Goal: Information Seeking & Learning: Learn about a topic

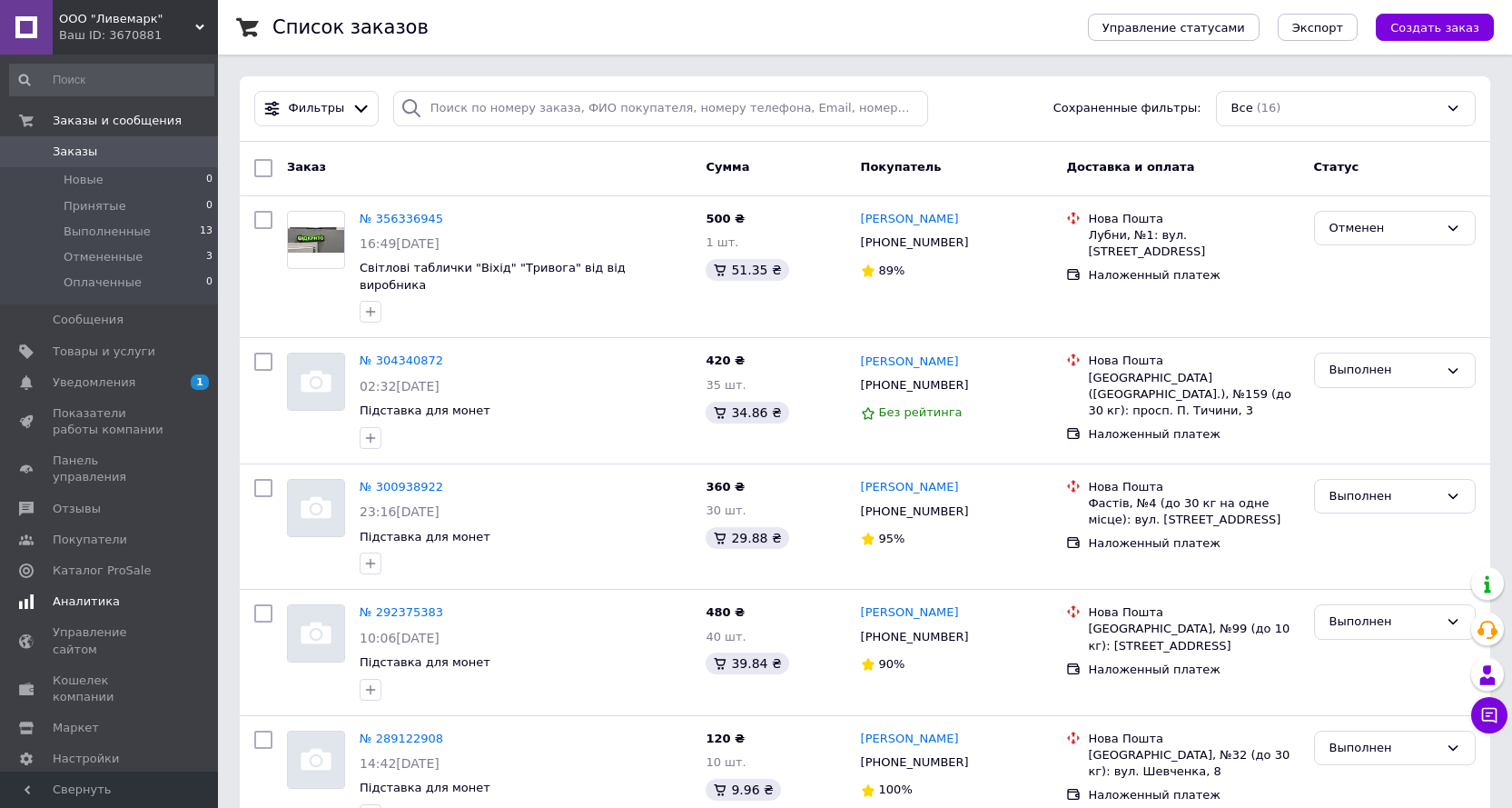
click at [93, 389] on span "Уведомления" at bounding box center [94, 382] width 83 height 16
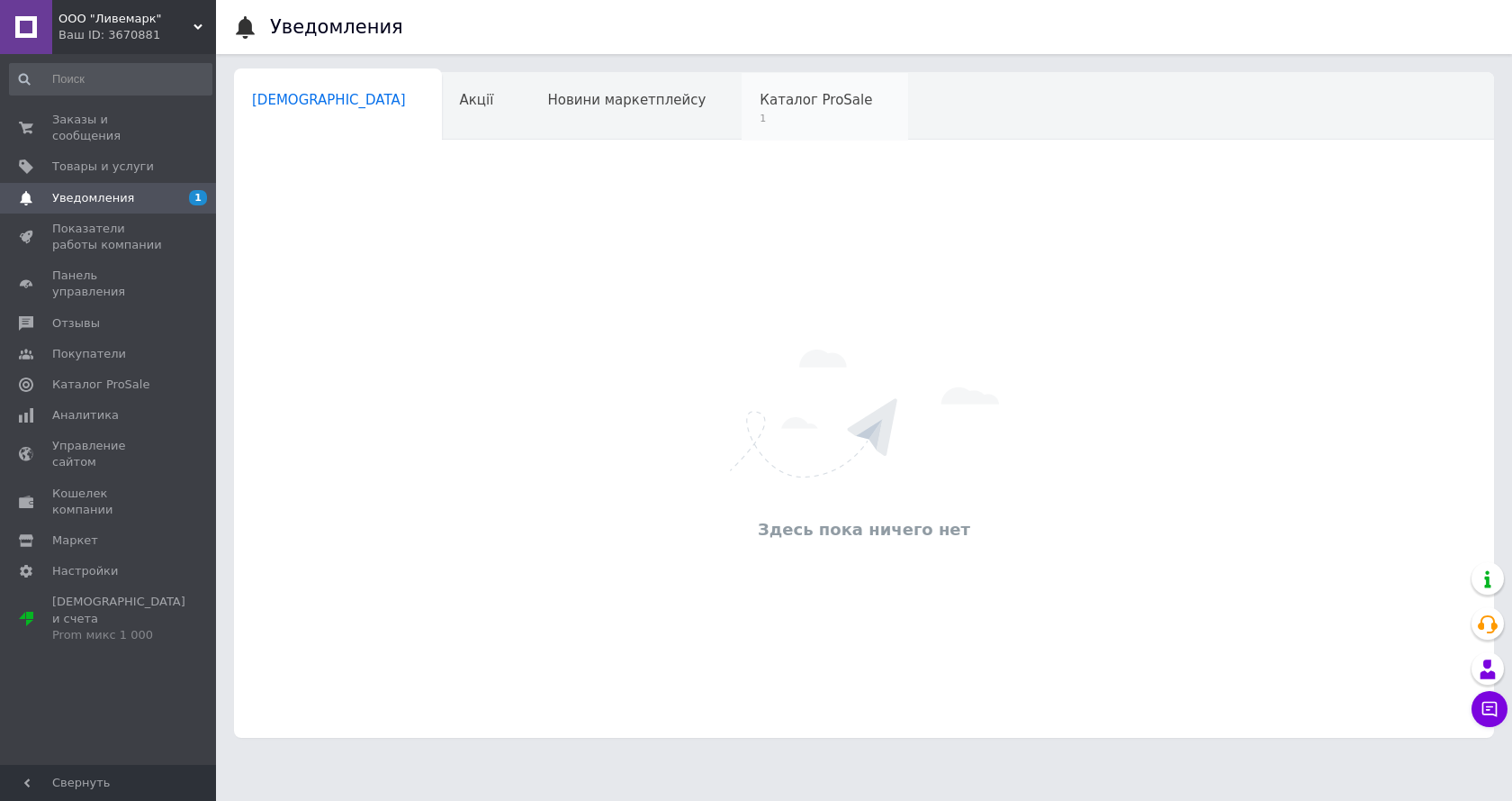
click at [760, 95] on span "Каталог ProSale" at bounding box center [816, 100] width 112 height 16
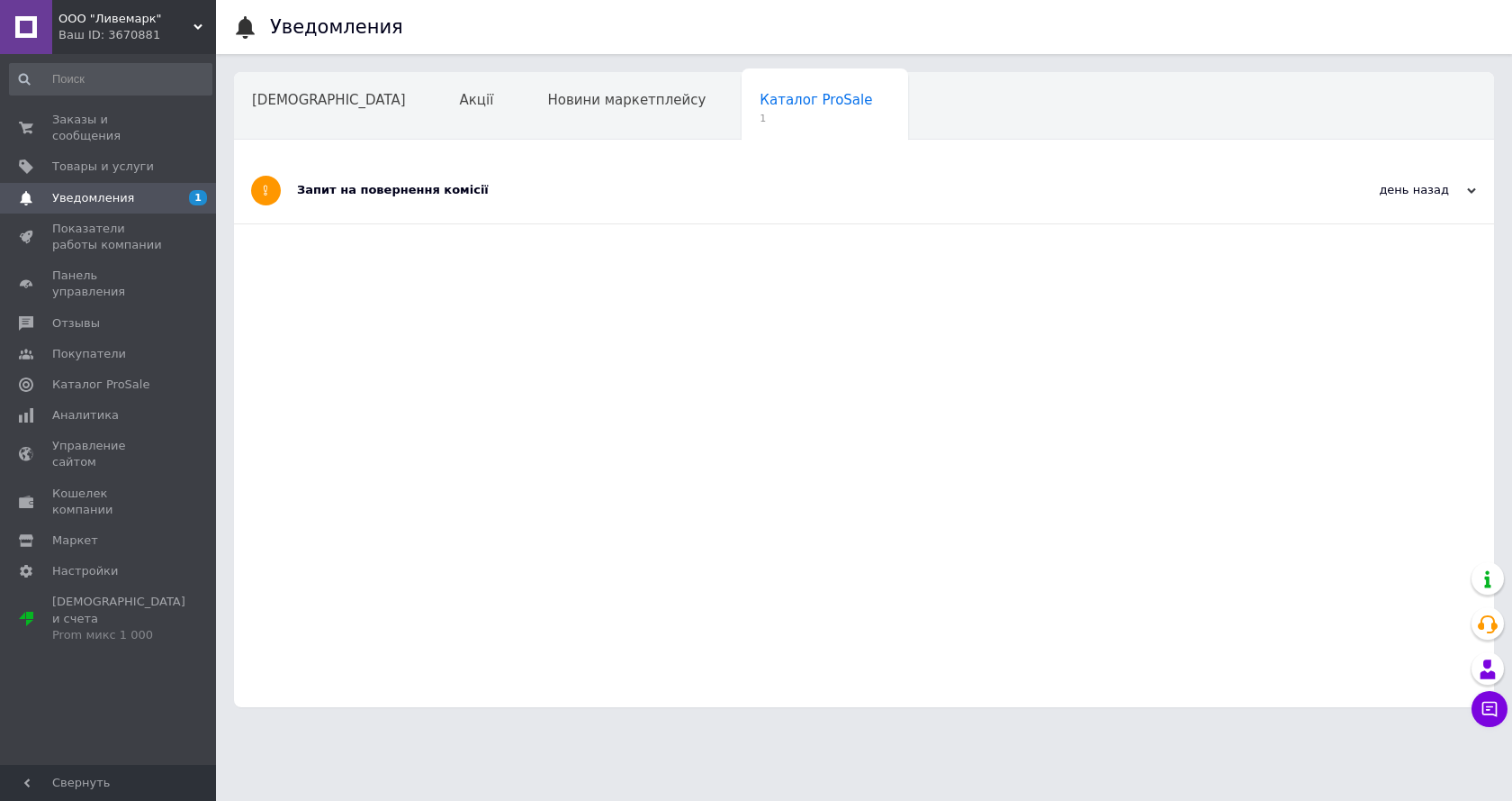
click at [440, 188] on div "Запит на повернення комісії" at bounding box center [796, 189] width 999 height 16
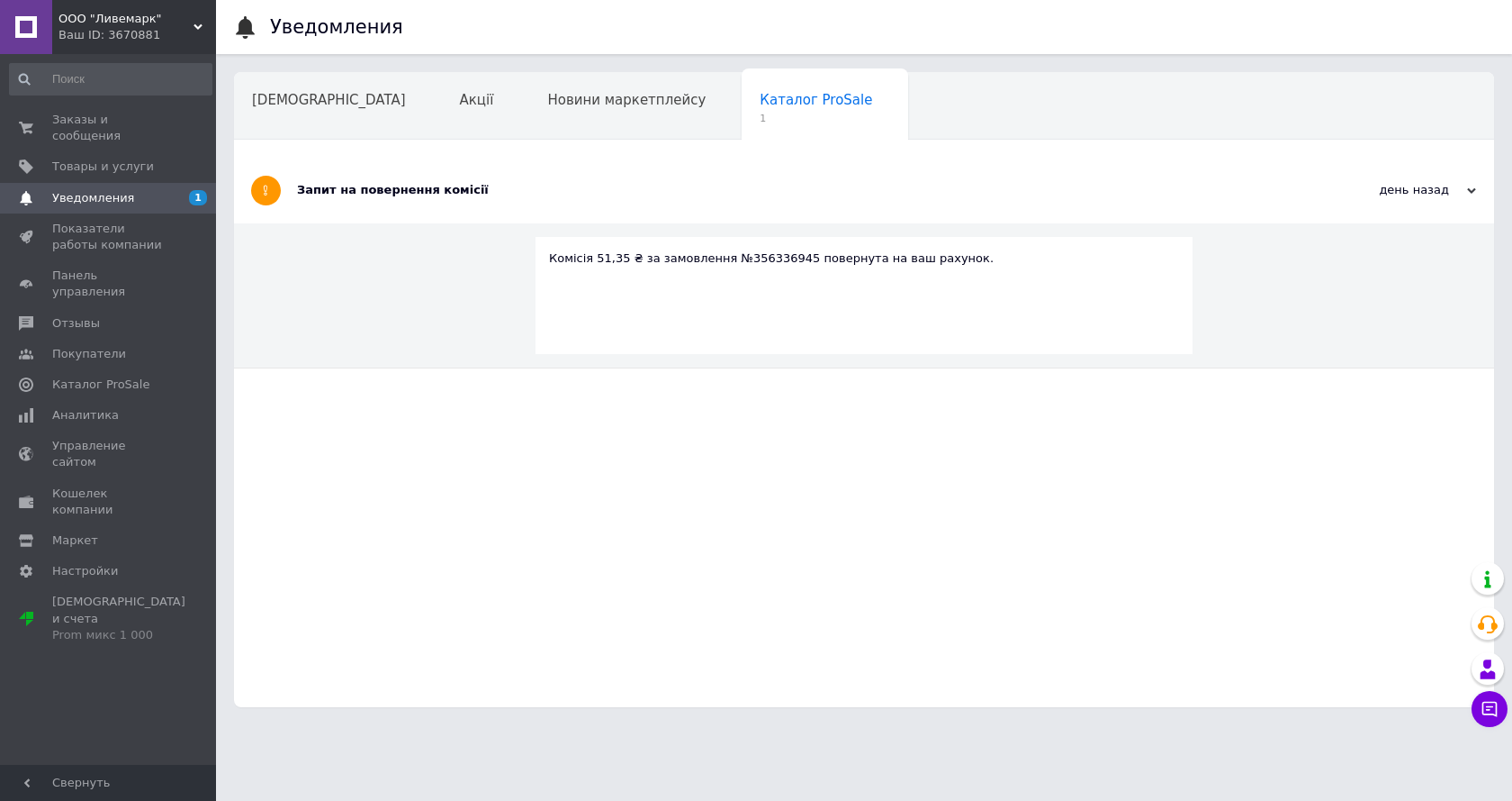
click at [632, 254] on div "Комісія 51,35 ₴ за замовлення №356336945 повернута на ваш рахунок." at bounding box center [863, 258] width 630 height 16
click at [69, 594] on span "Тарифы и счета Prom микс 1 000" at bounding box center [119, 618] width 133 height 49
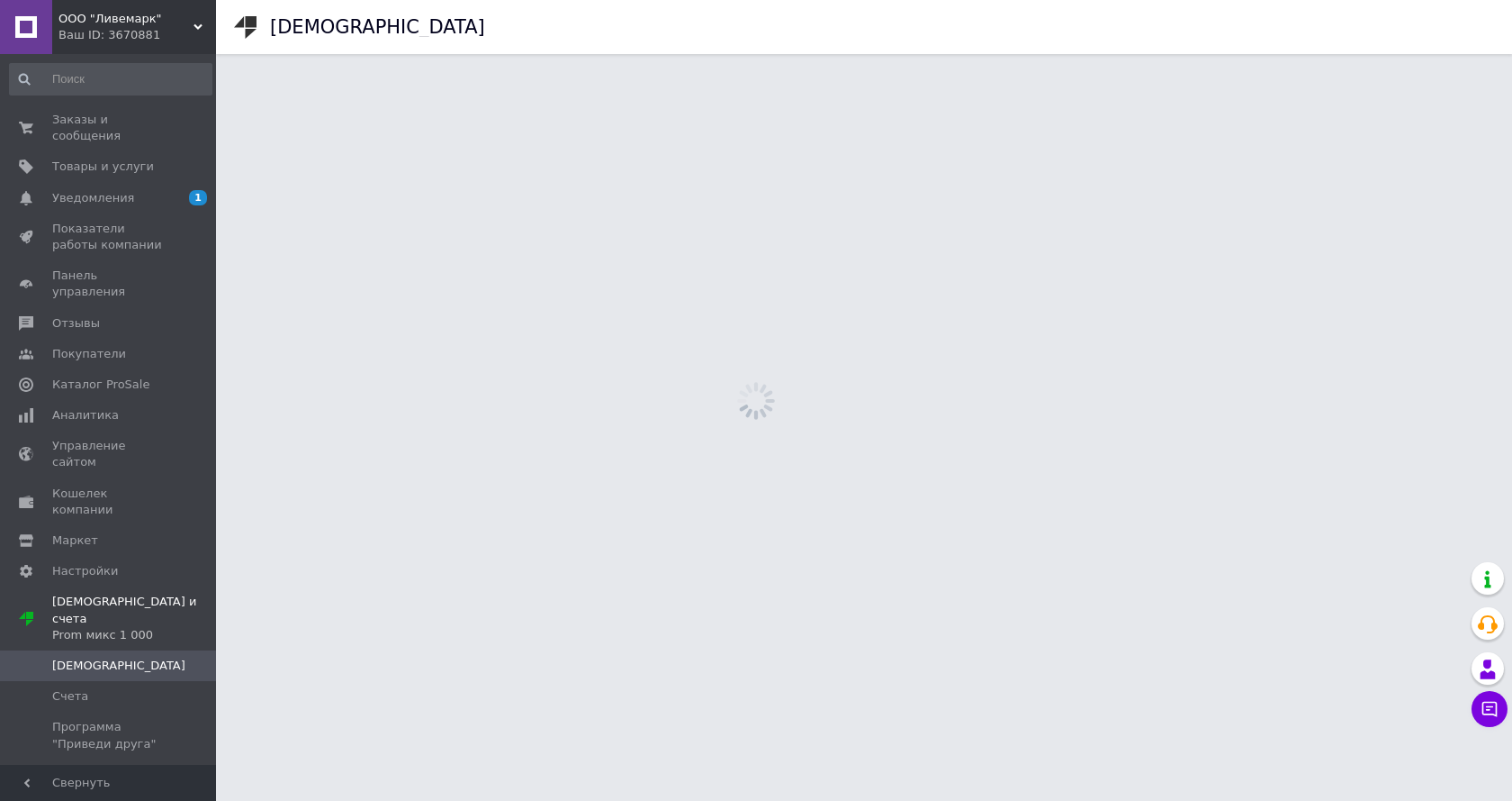
click at [71, 657] on span "[DEMOGRAPHIC_DATA]" at bounding box center [119, 665] width 133 height 16
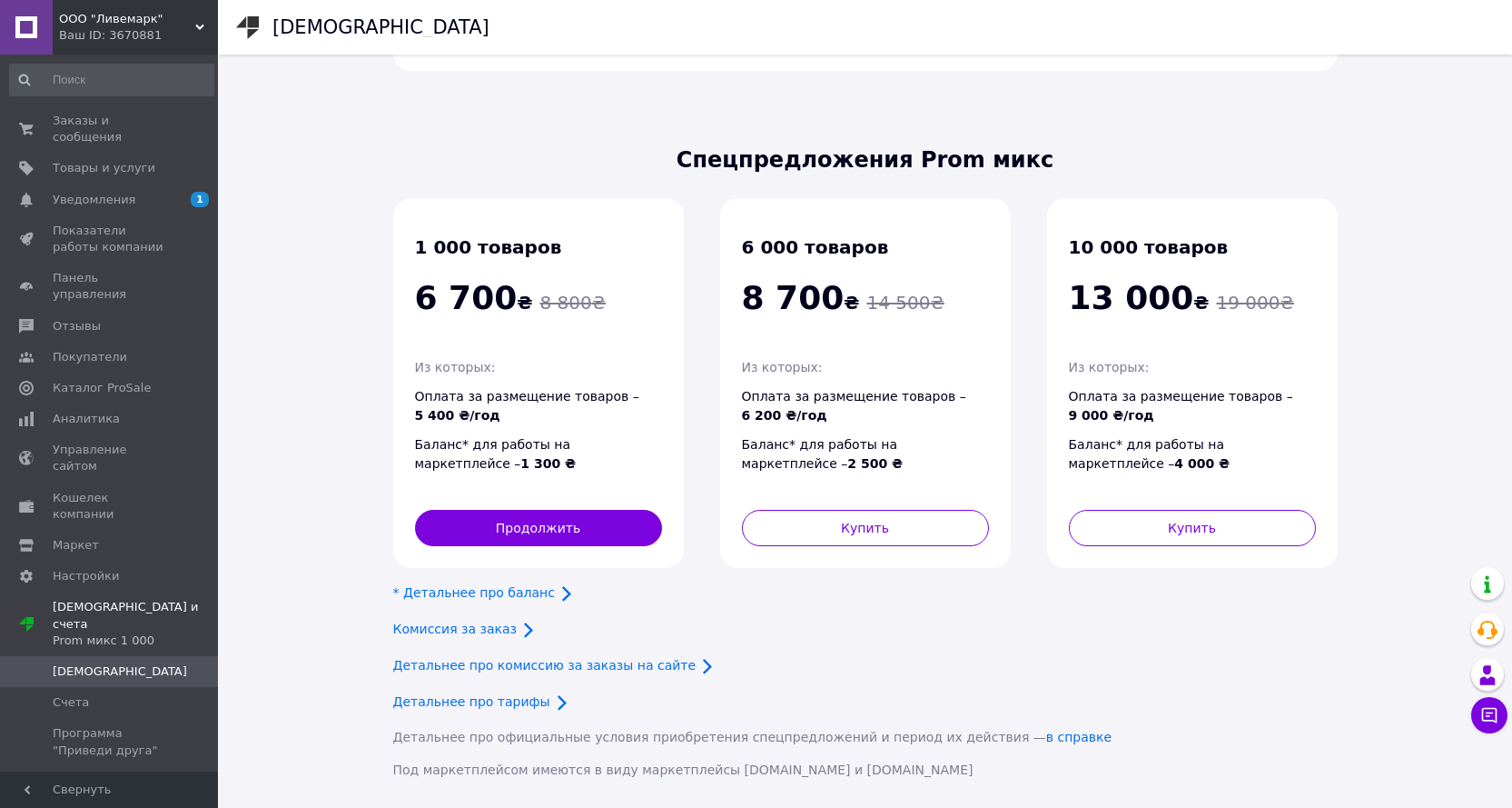
scroll to position [107, 0]
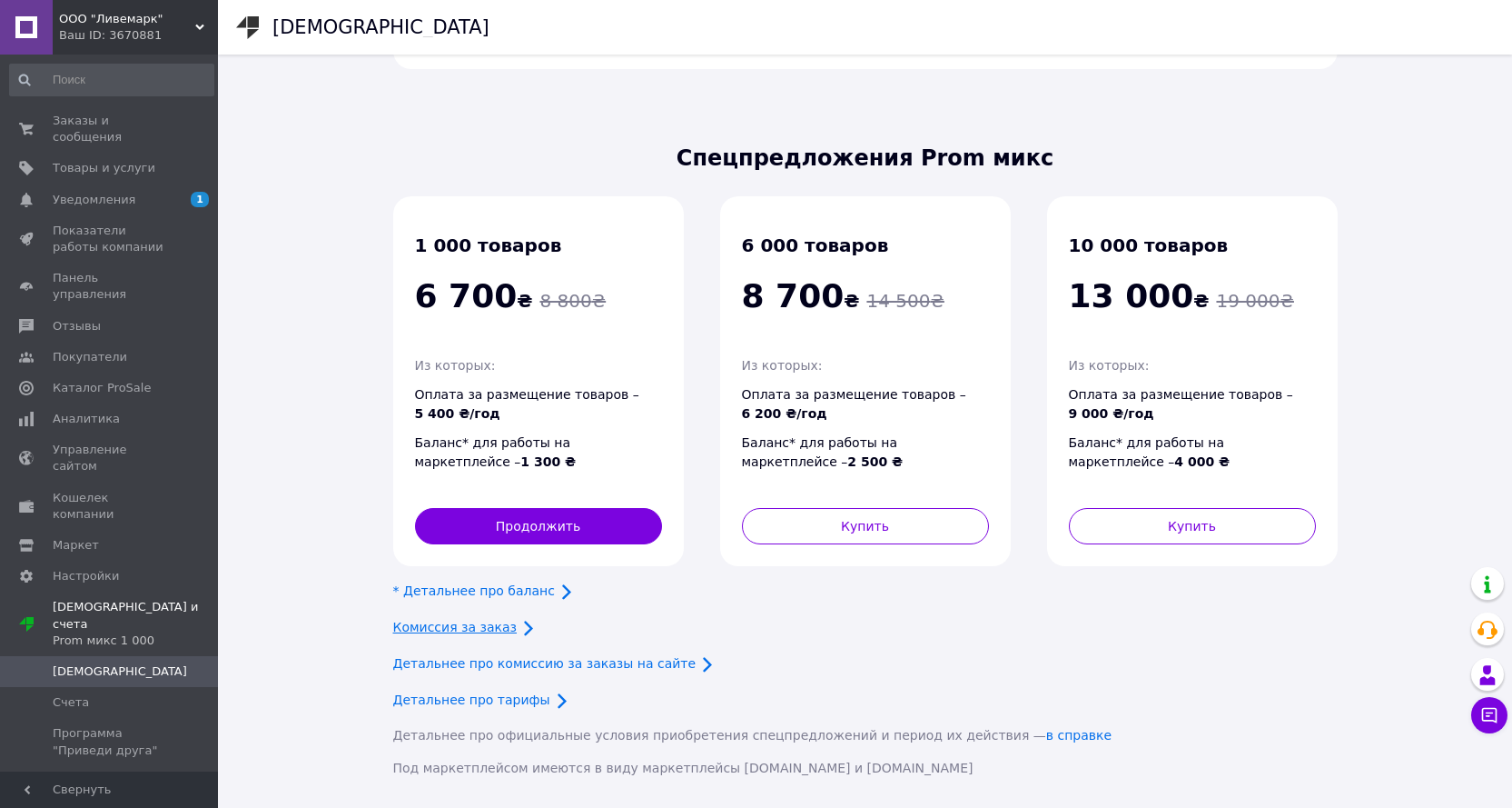
click at [484, 623] on link "Комиссия за заказ" at bounding box center [456, 627] width 125 height 14
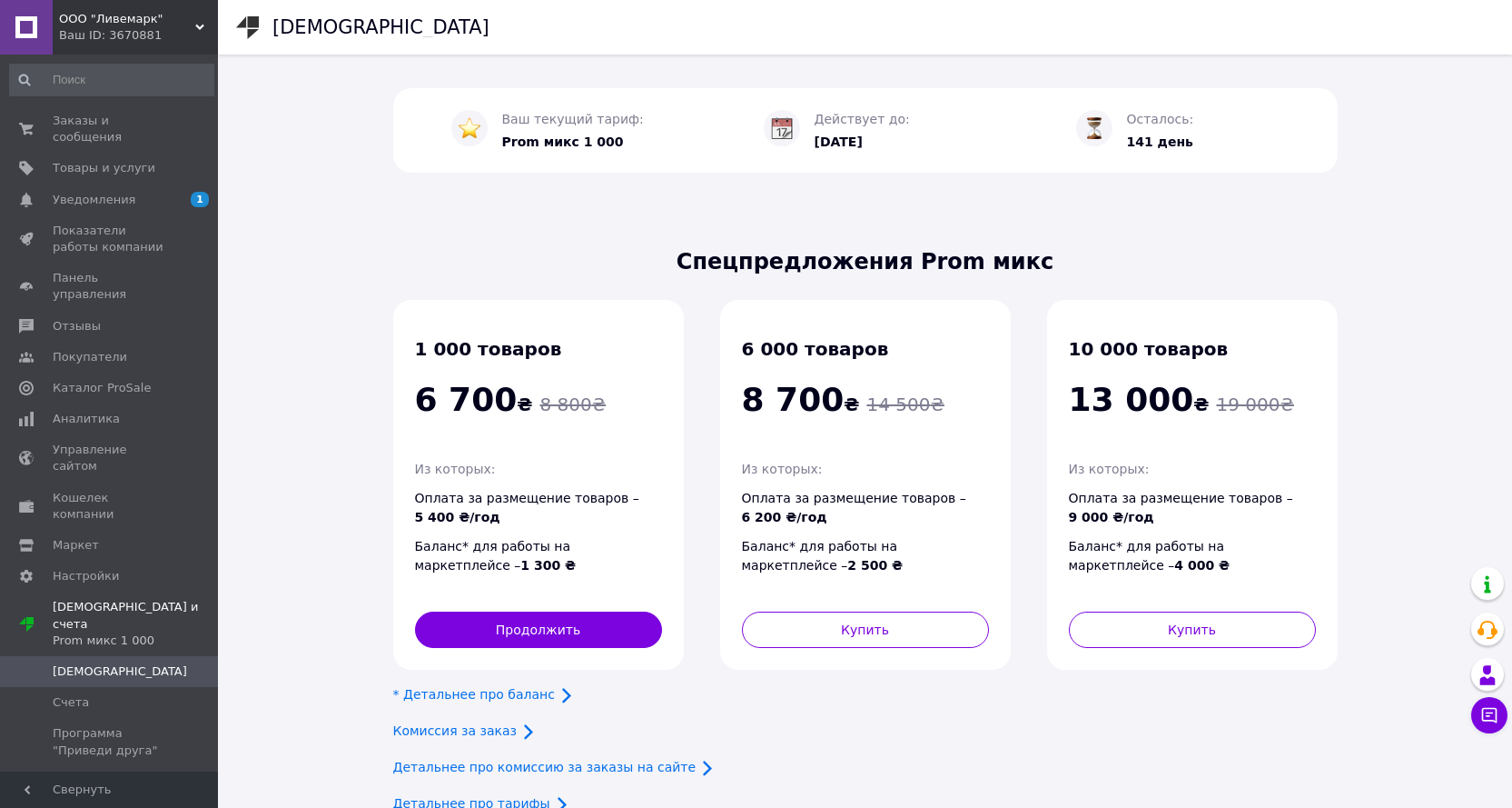
scroll to position [0, 0]
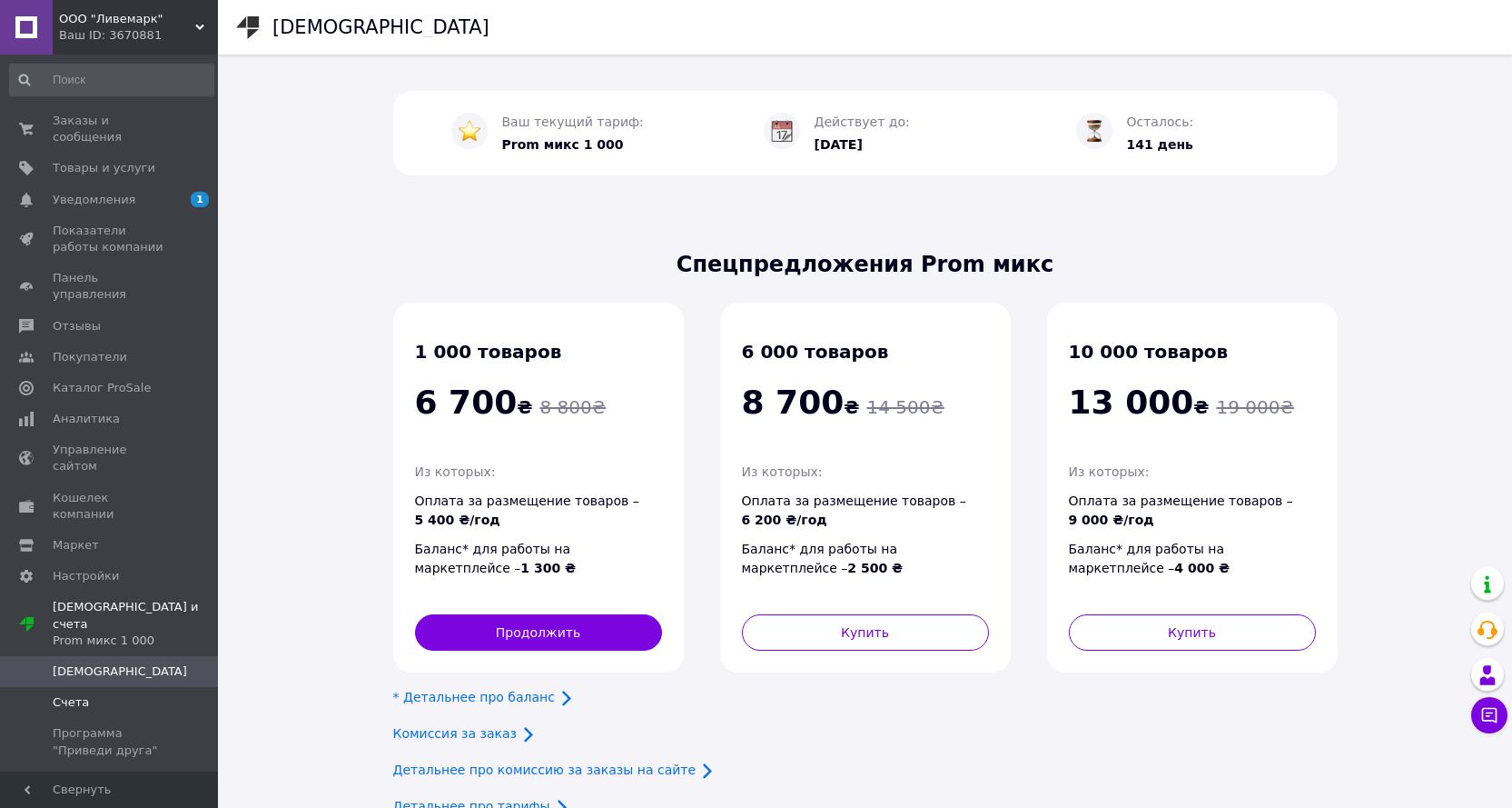
click at [63, 694] on span "Счета" at bounding box center [71, 701] width 36 height 16
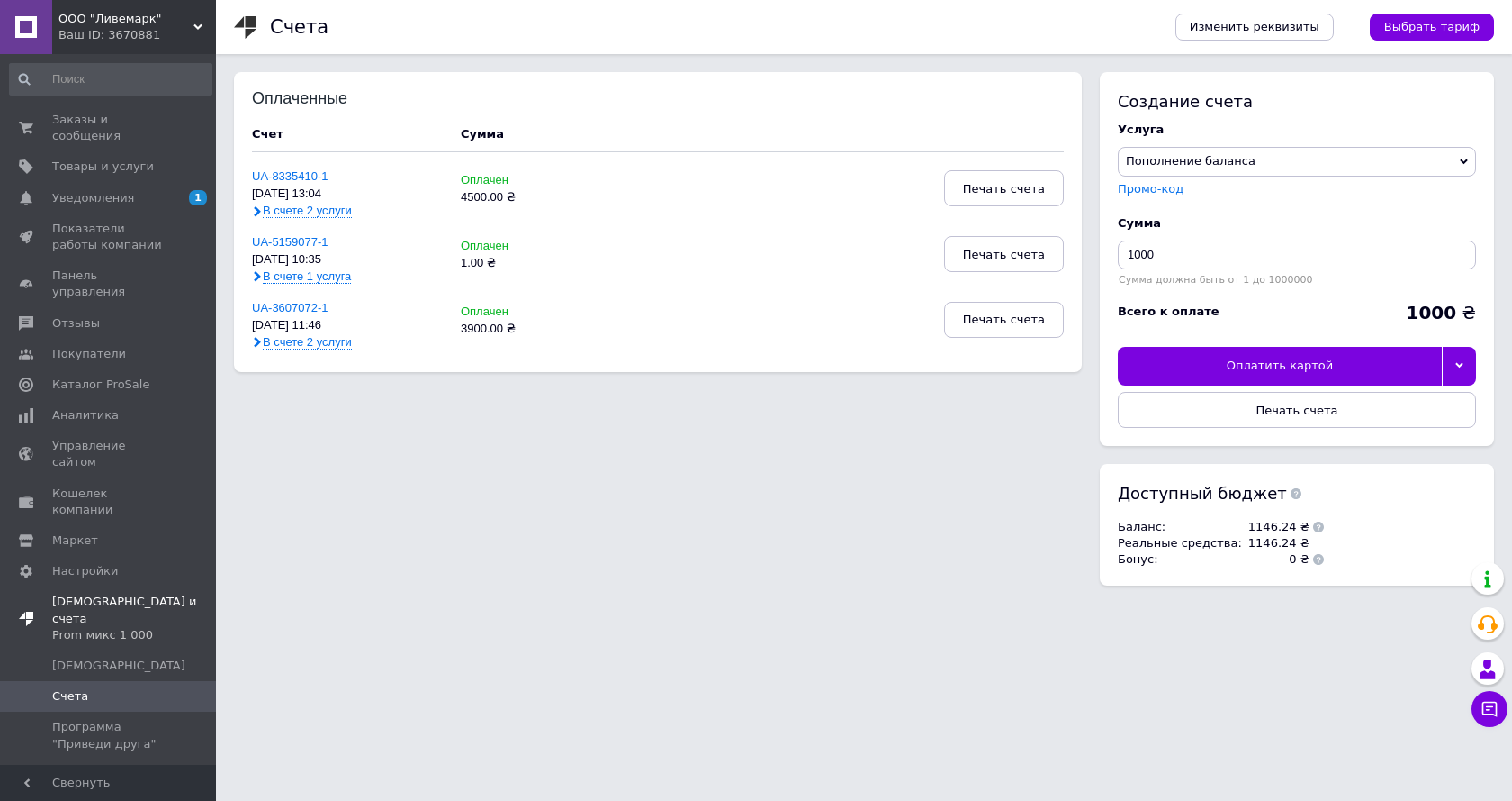
click at [84, 594] on span "Тарифы и счета Prom микс 1 000" at bounding box center [134, 618] width 164 height 49
click at [81, 594] on span "Тарифы и счета Prom микс 1 000" at bounding box center [119, 618] width 133 height 49
click at [73, 657] on span "[DEMOGRAPHIC_DATA]" at bounding box center [119, 665] width 133 height 16
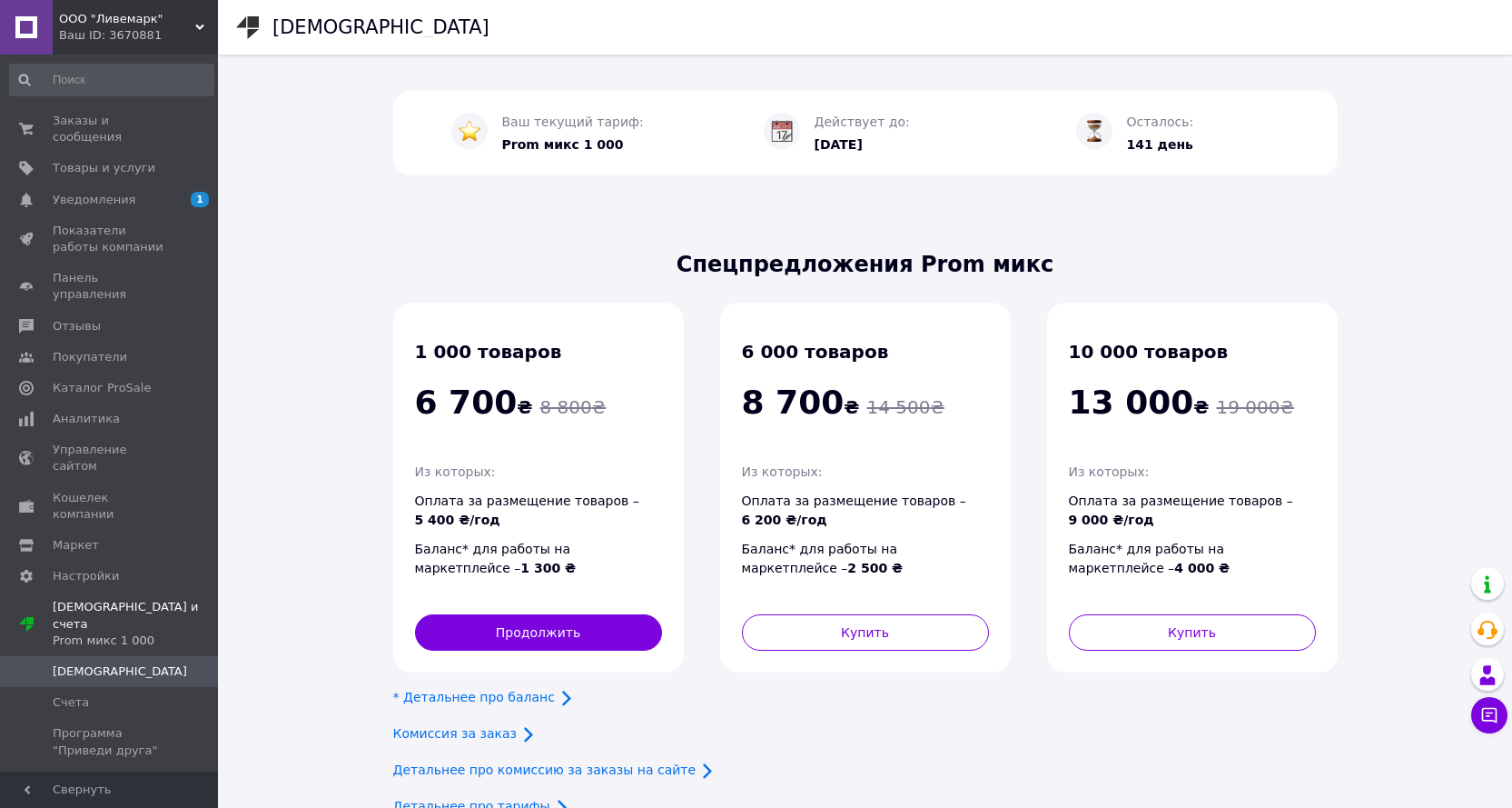
click at [554, 147] on span "Prom микс 1 000" at bounding box center [562, 144] width 122 height 14
